Goal: Navigation & Orientation: Find specific page/section

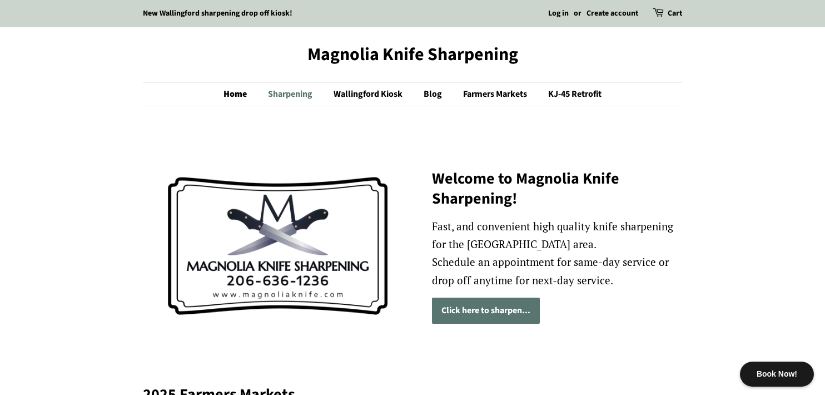
click at [307, 96] on link "Sharpening" at bounding box center [292, 94] width 64 height 23
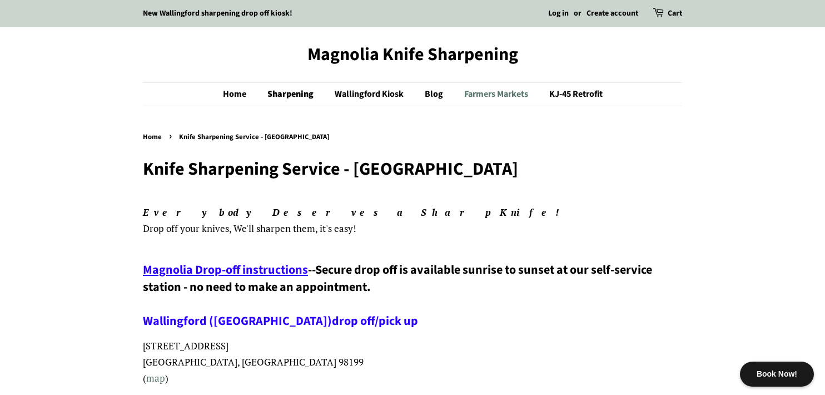
click at [499, 100] on link "Farmers Markets" at bounding box center [497, 94] width 83 height 23
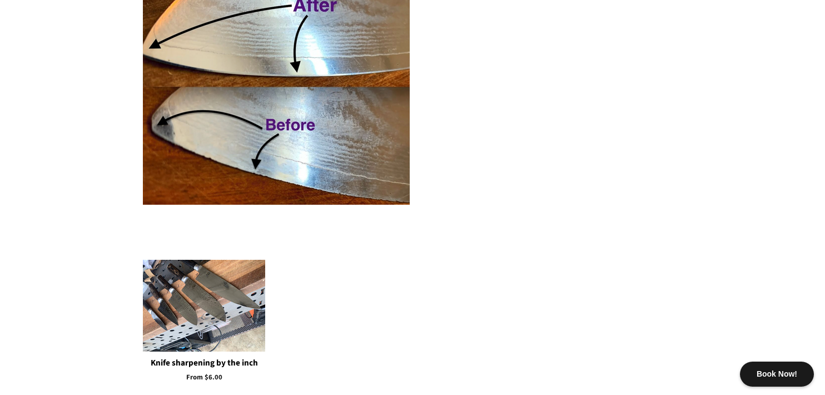
scroll to position [1143, 0]
